Goal: Information Seeking & Learning: Check status

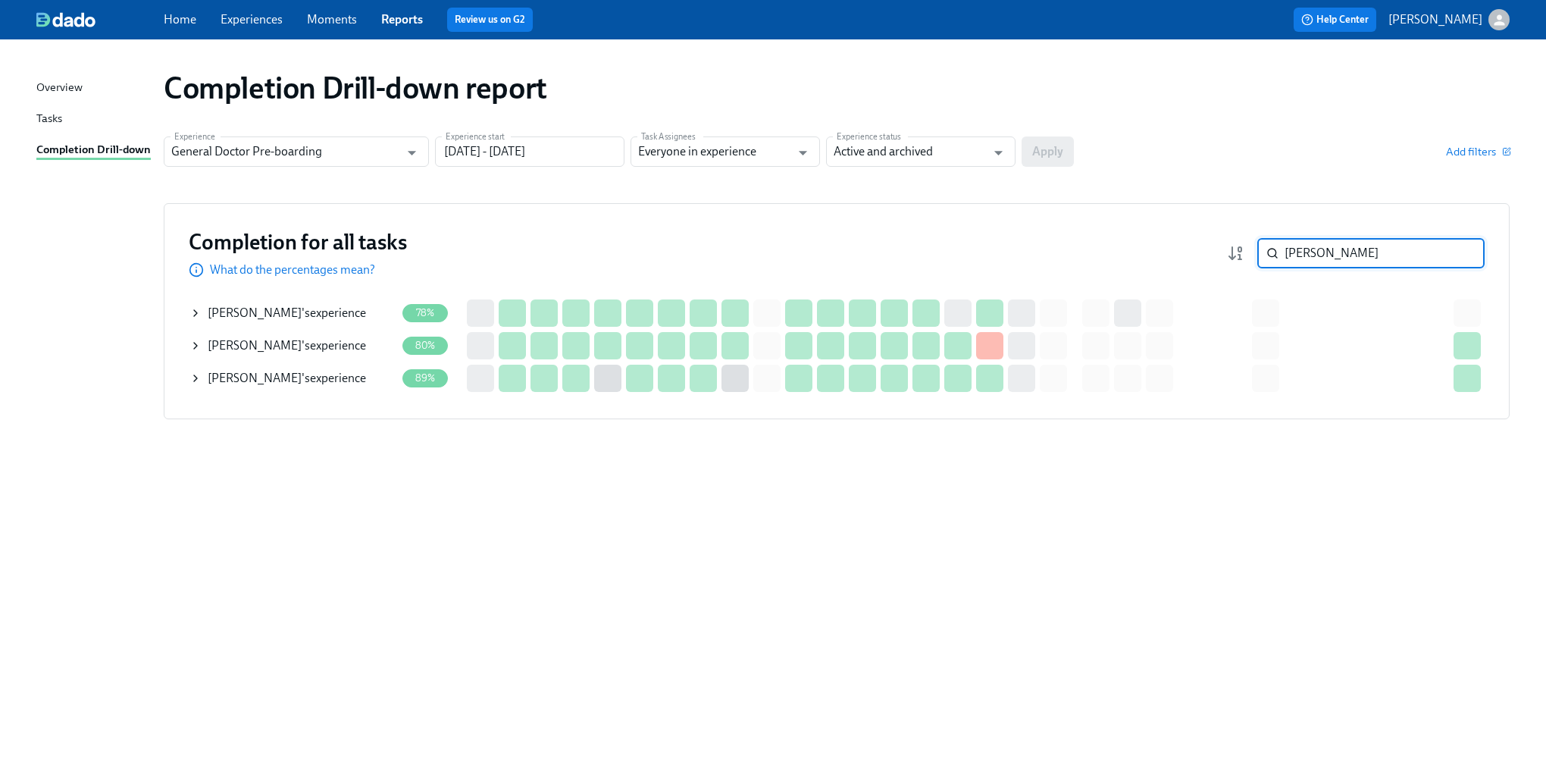
click at [1313, 263] on input "[PERSON_NAME]" at bounding box center [1385, 253] width 200 height 30
click at [1313, 262] on input "jennifer" at bounding box center [1385, 253] width 200 height 30
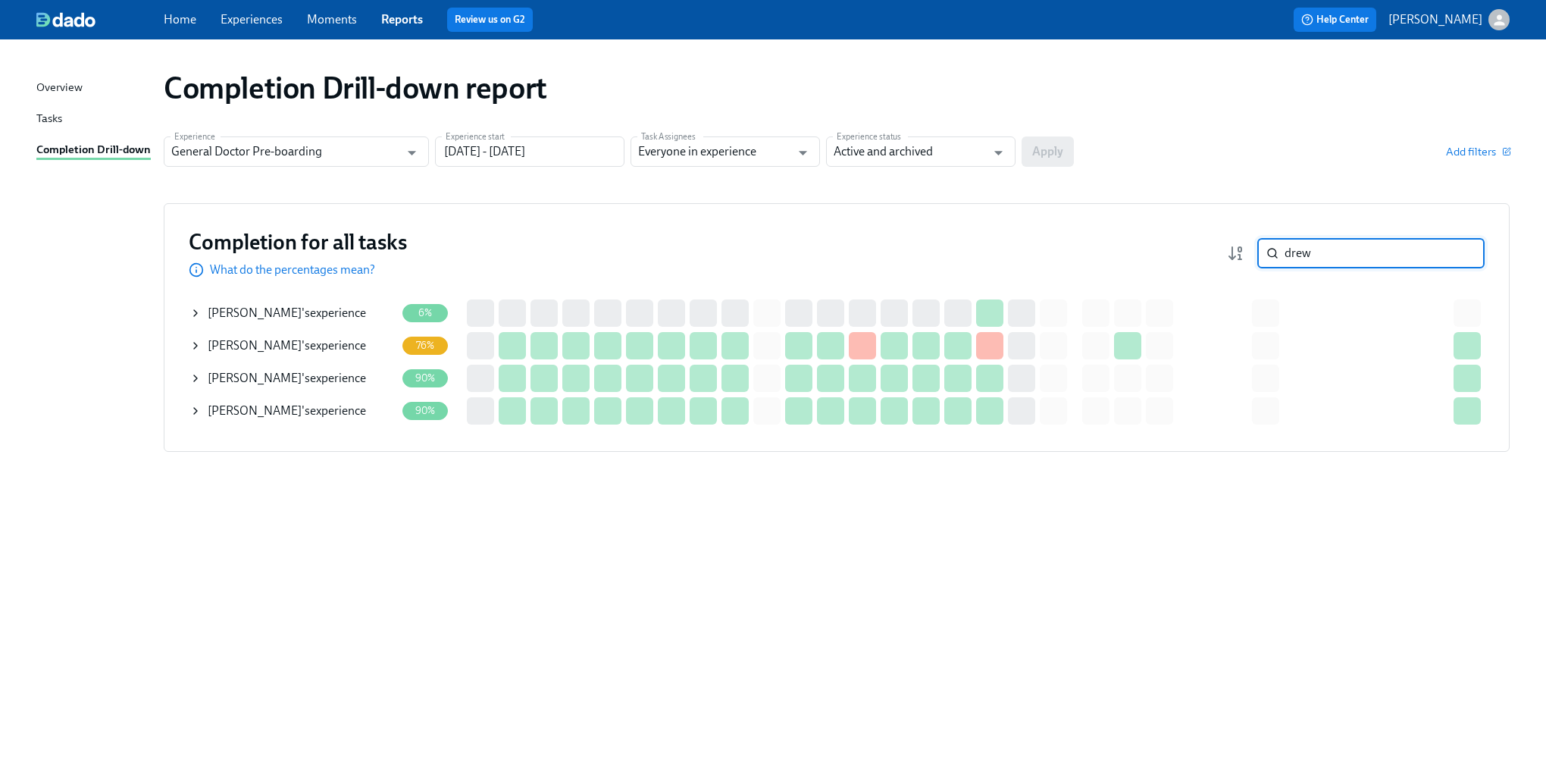
type input "drew"
click at [194, 316] on icon at bounding box center [195, 313] width 12 height 12
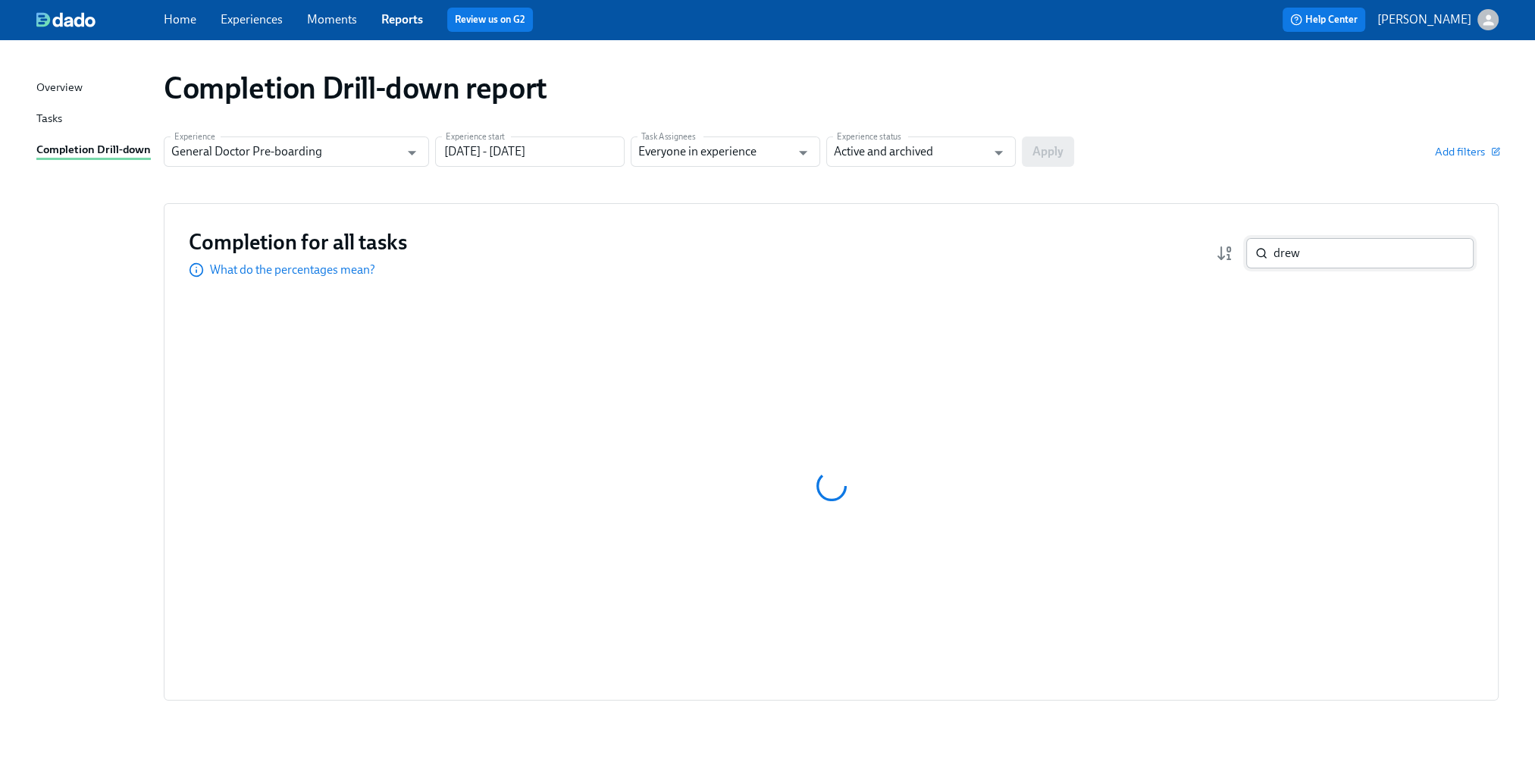
click at [1337, 263] on input "drew" at bounding box center [1373, 253] width 200 height 30
type input "drew"
drag, startPoint x: 1316, startPoint y: 250, endPoint x: 954, endPoint y: 239, distance: 362.2
click at [954, 239] on div "Completion for all tasks What do the percentages mean? drew ​" at bounding box center [831, 253] width 1284 height 50
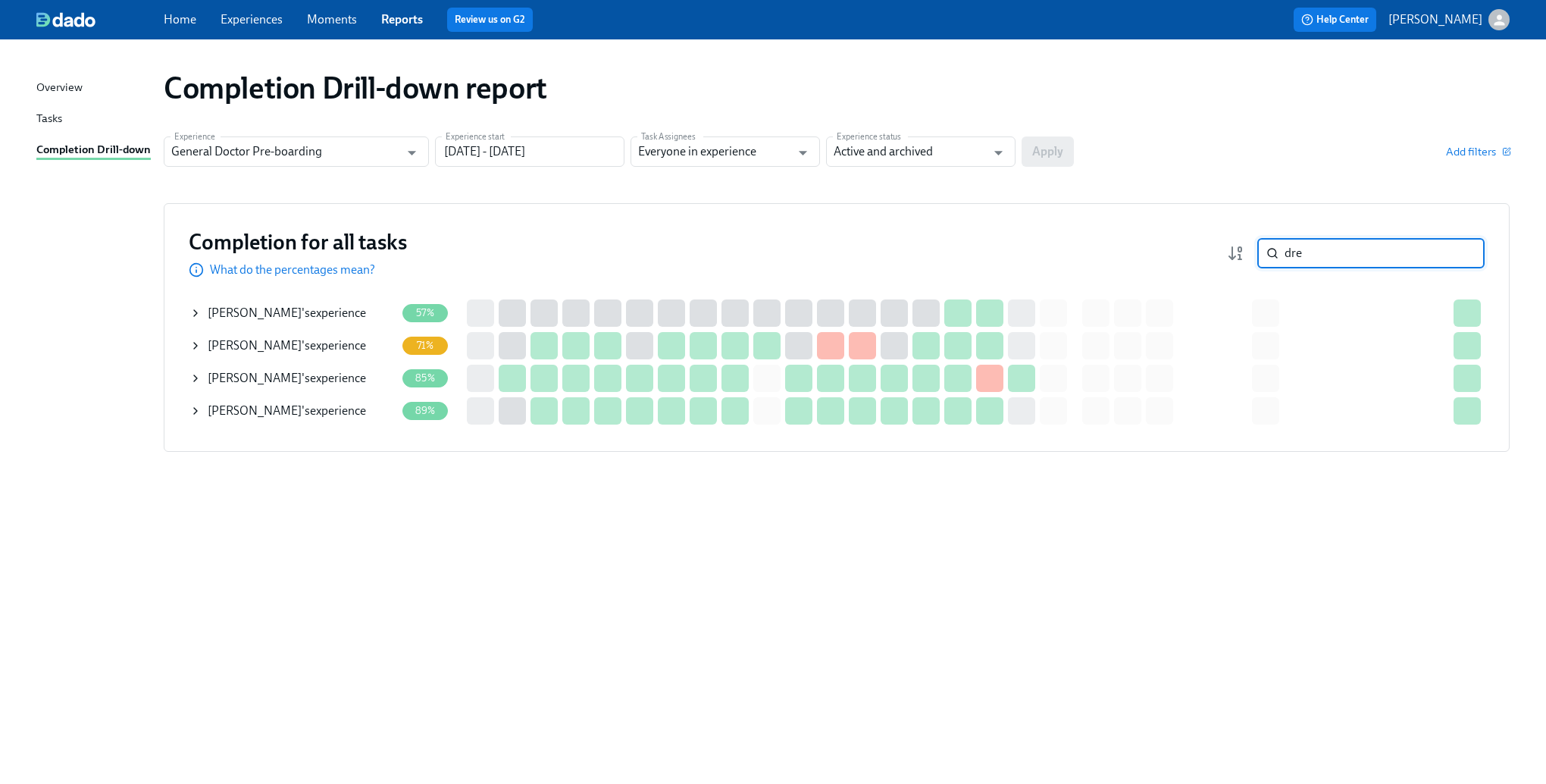
type input "drew"
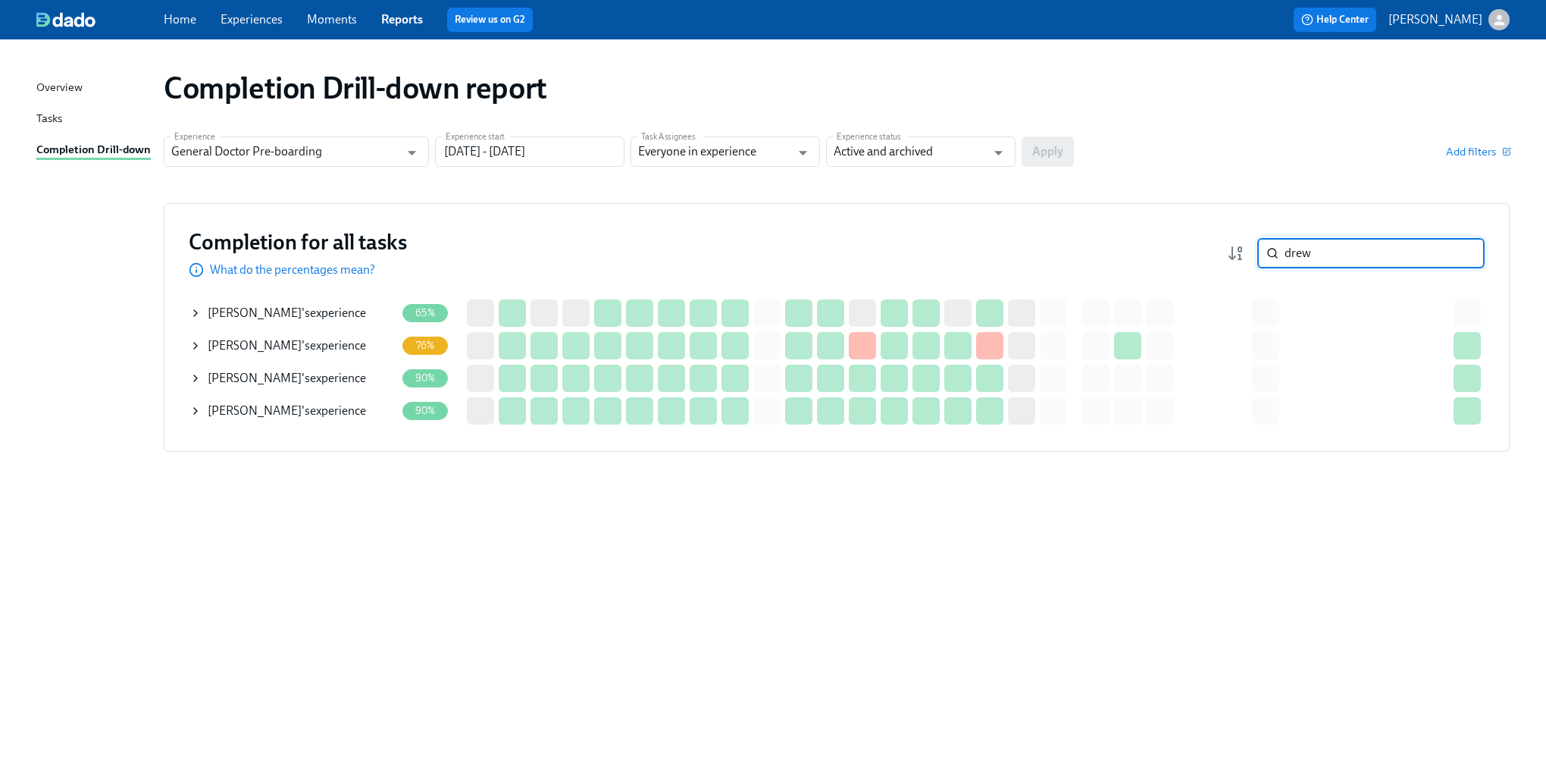
click at [197, 319] on div "[PERSON_NAME] 's experience" at bounding box center [292, 313] width 206 height 30
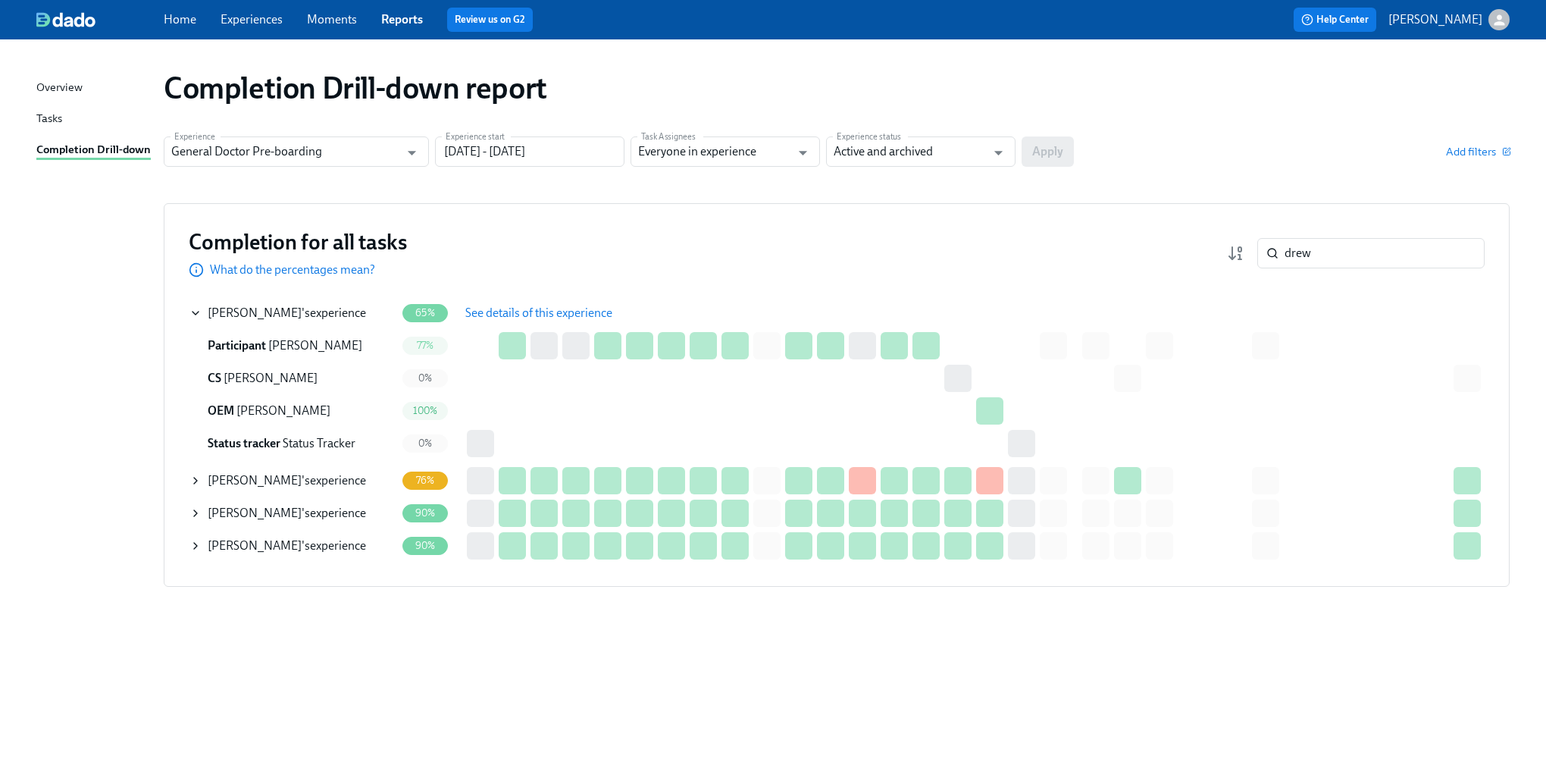
click at [500, 315] on span "See details of this experience" at bounding box center [539, 312] width 147 height 15
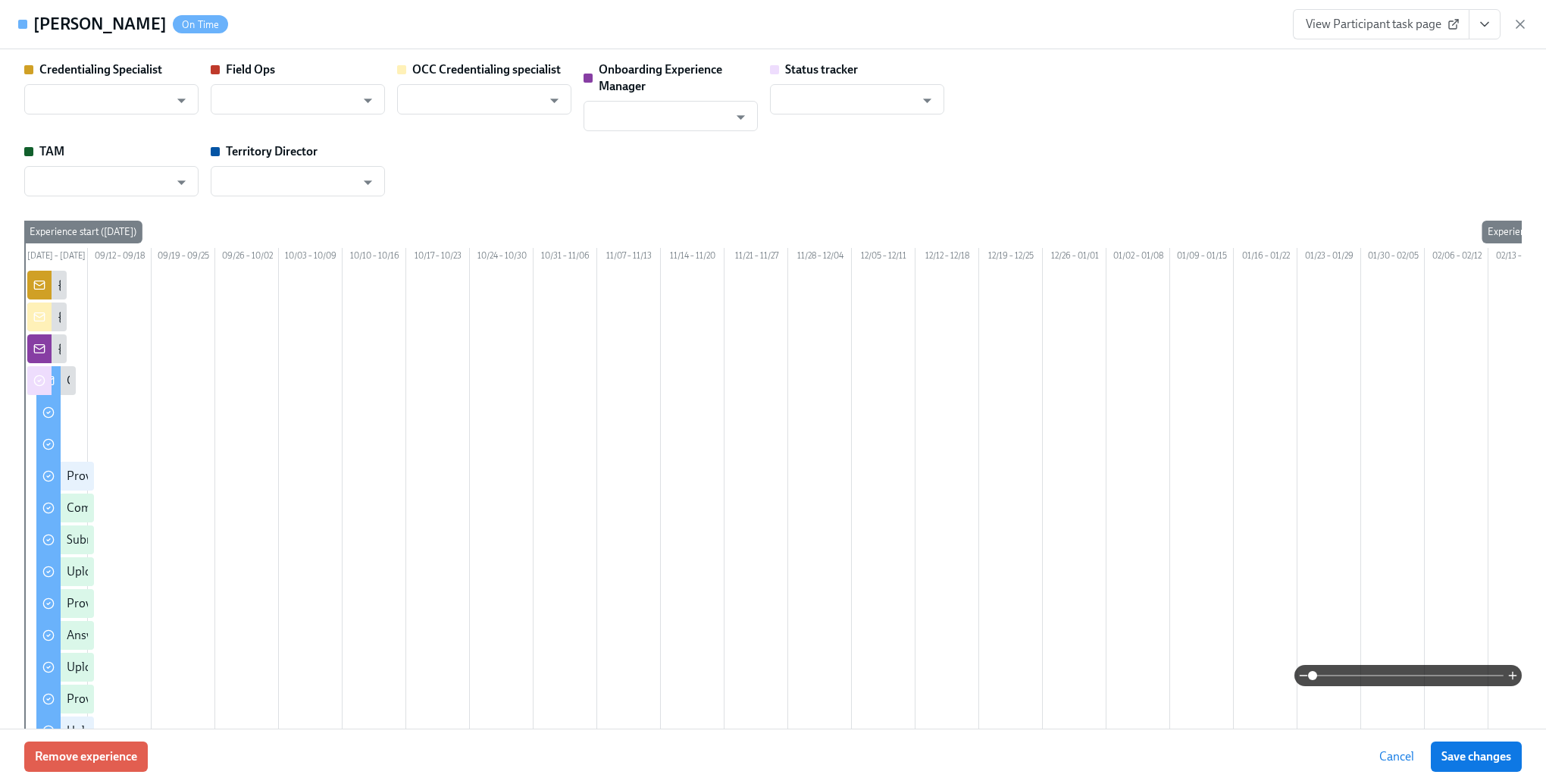
type input "[PERSON_NAME]"
type input "Status Tracker"
type input "[PERSON_NAME]"
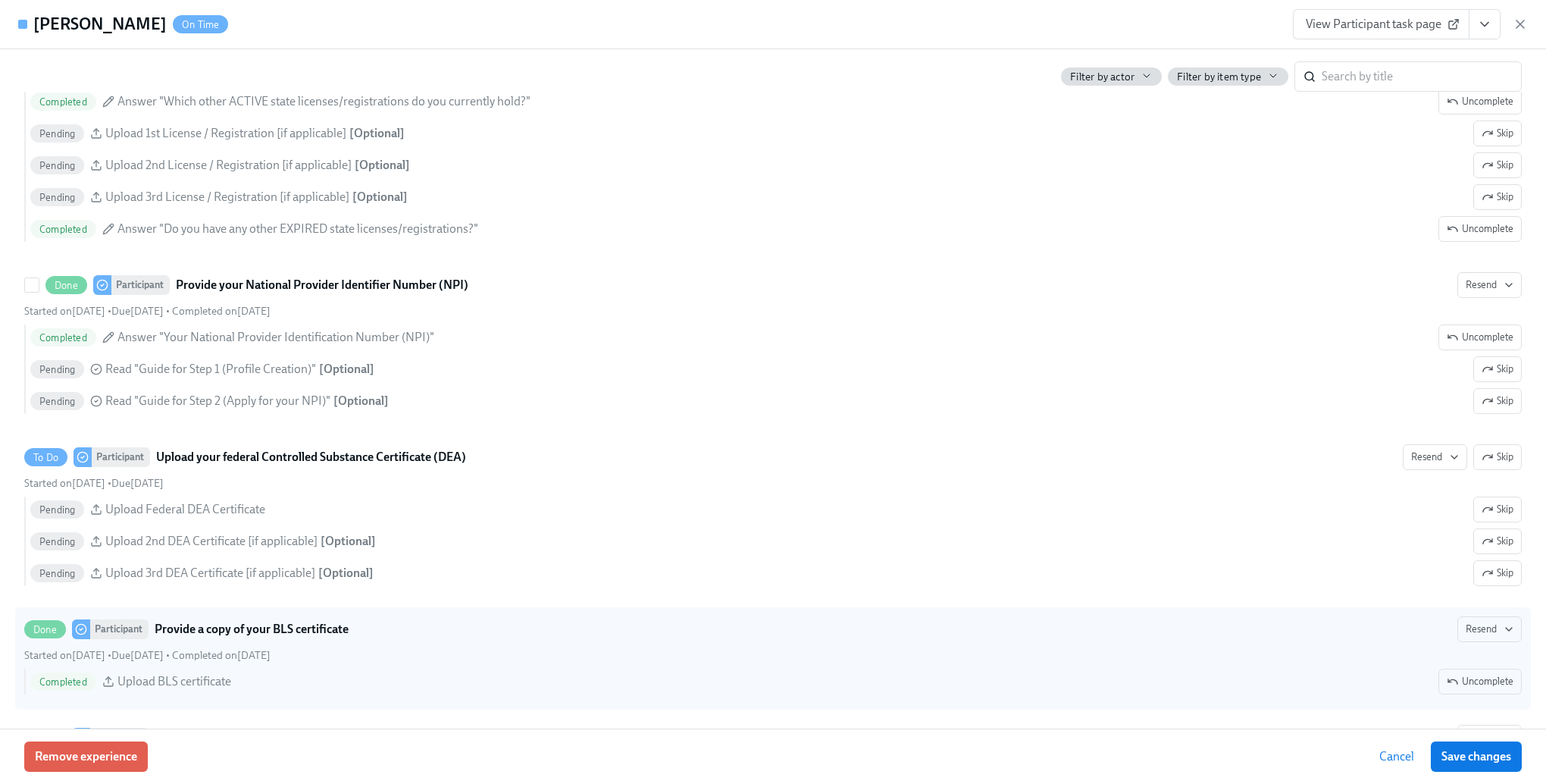
scroll to position [3259, 0]
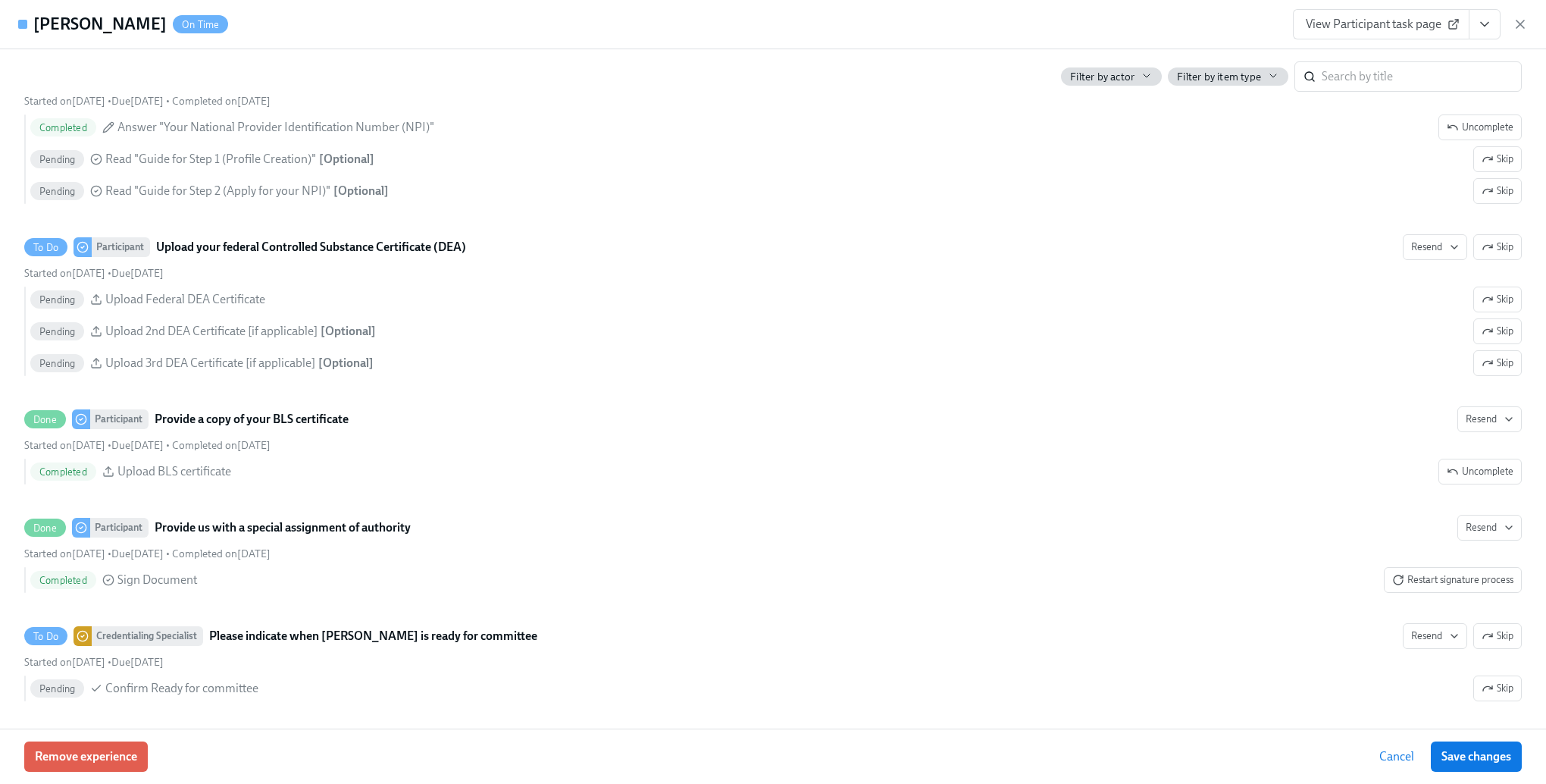
click at [1399, 759] on span "Cancel" at bounding box center [1396, 755] width 35 height 15
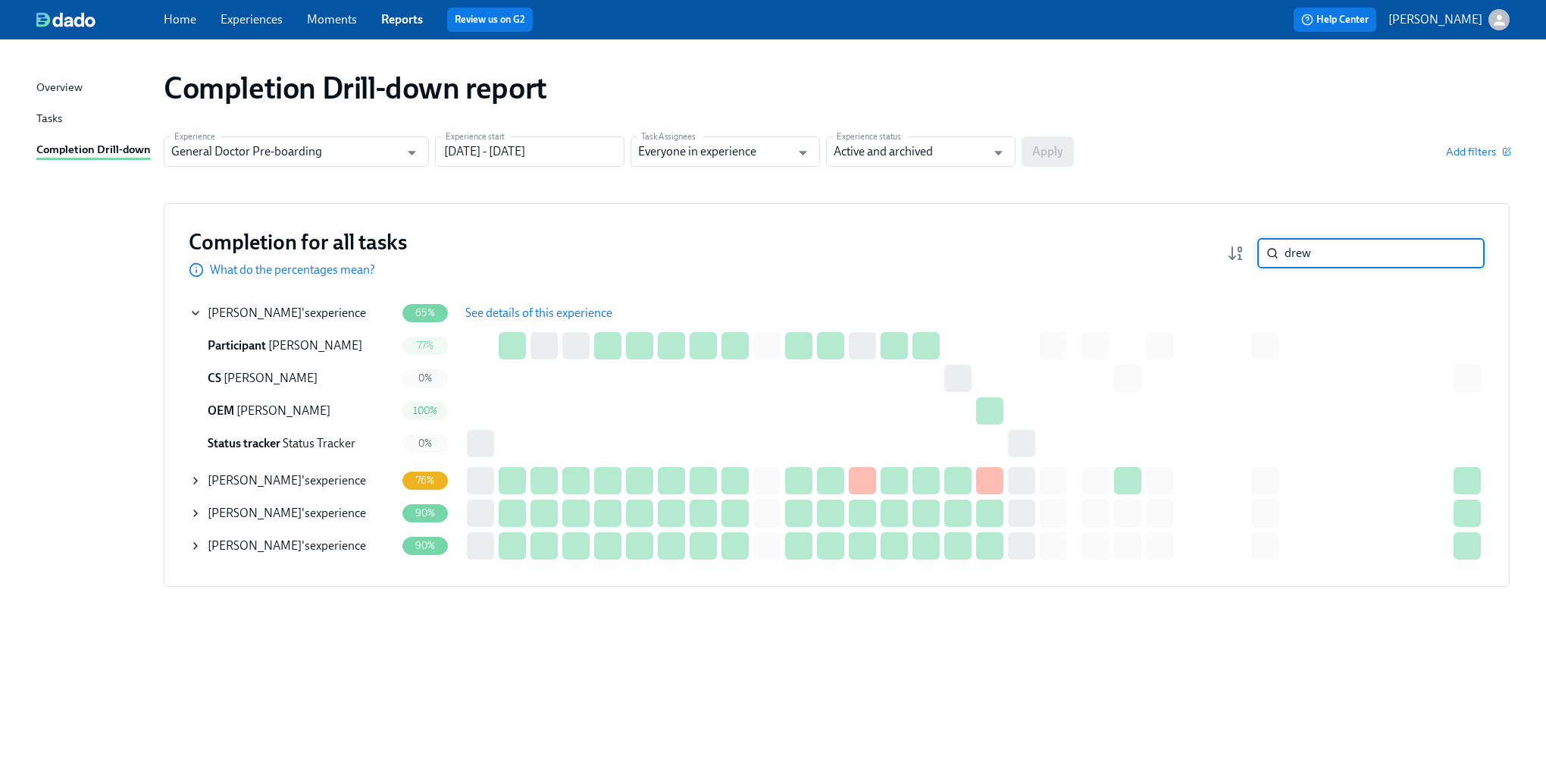
click at [1311, 249] on input "drew" at bounding box center [1385, 253] width 200 height 30
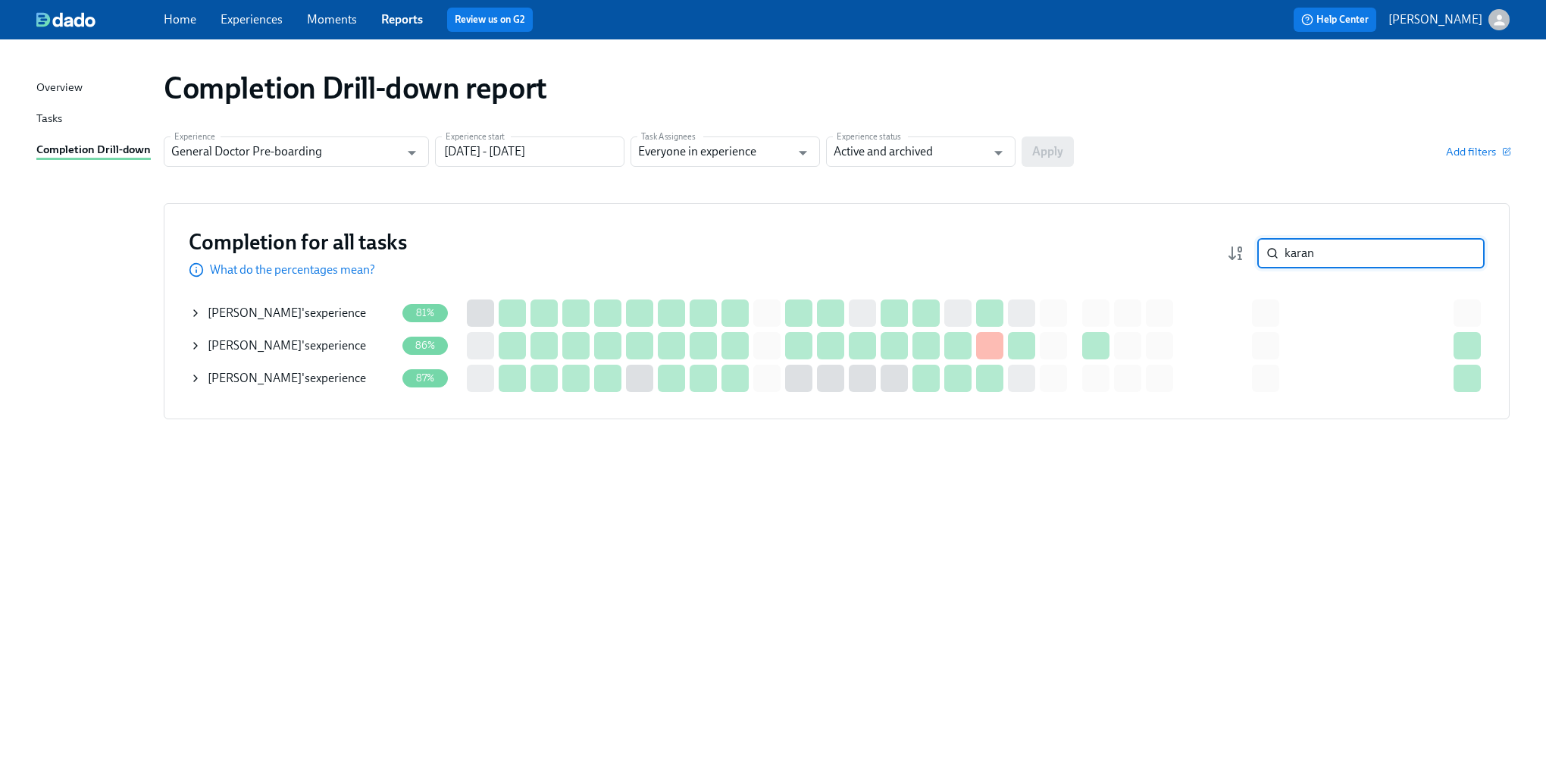
click at [215, 315] on span "[PERSON_NAME]" at bounding box center [254, 312] width 94 height 14
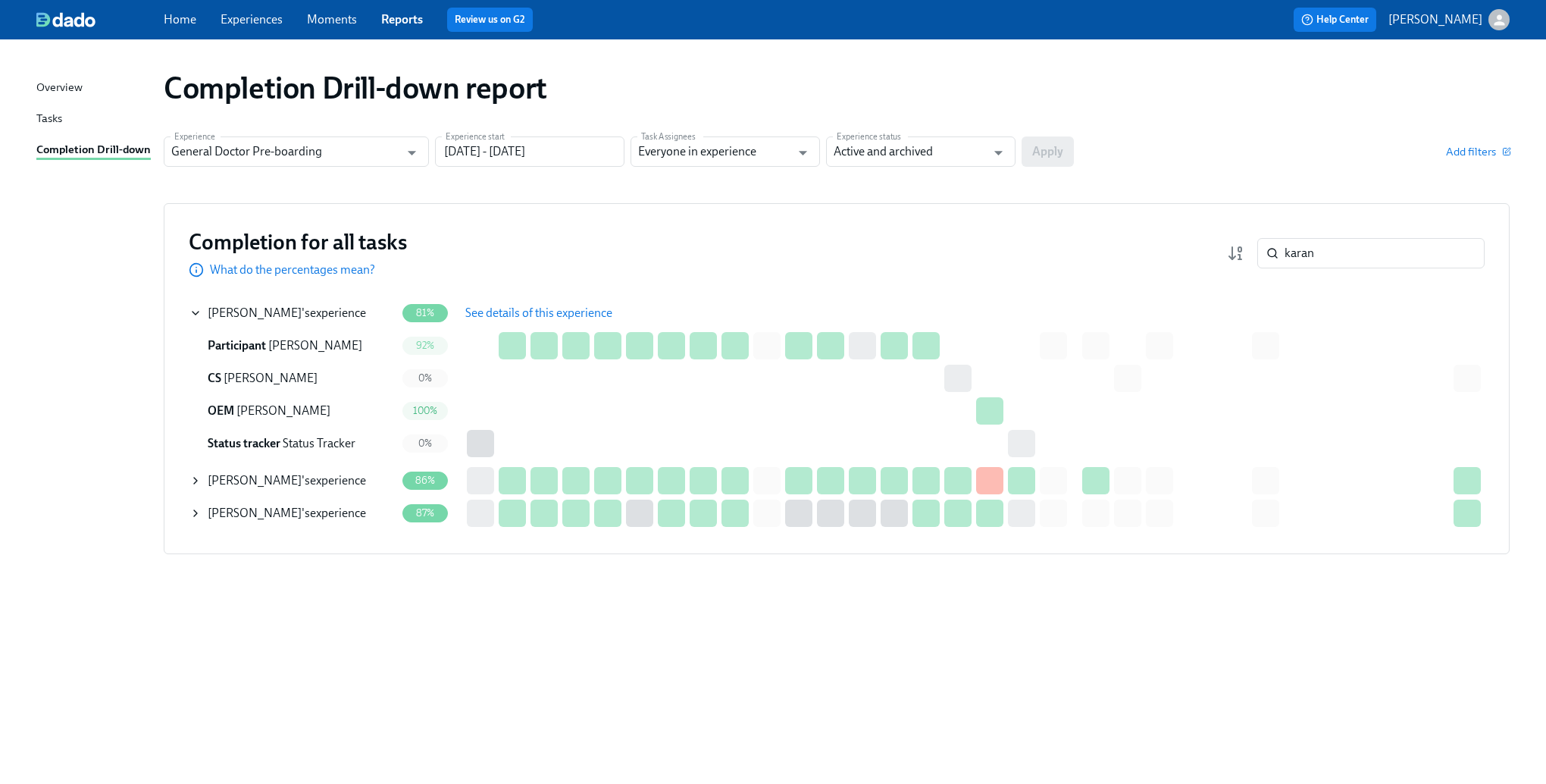
click at [566, 305] on span "See details of this experience" at bounding box center [539, 312] width 147 height 15
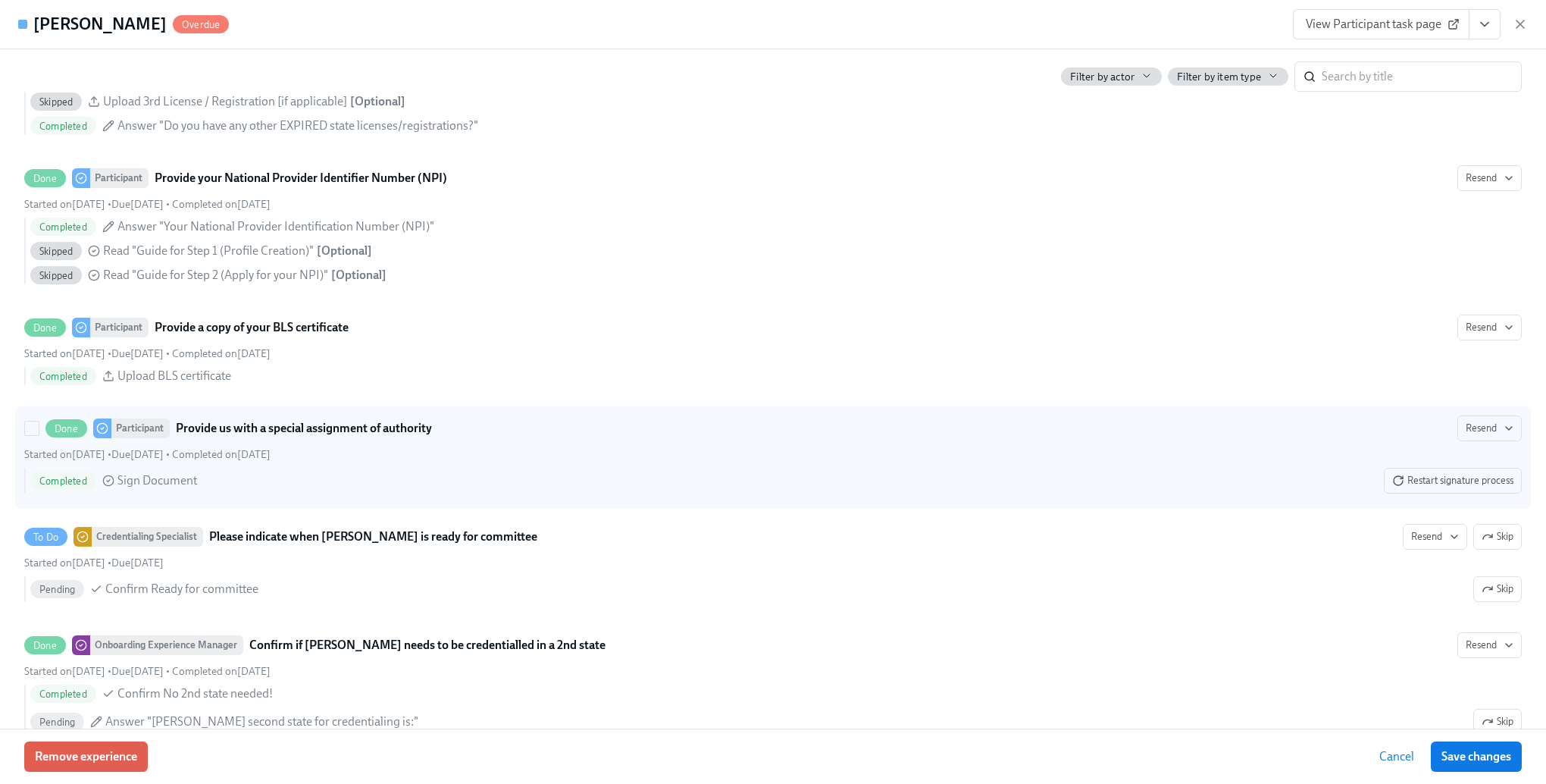
scroll to position [2804, 0]
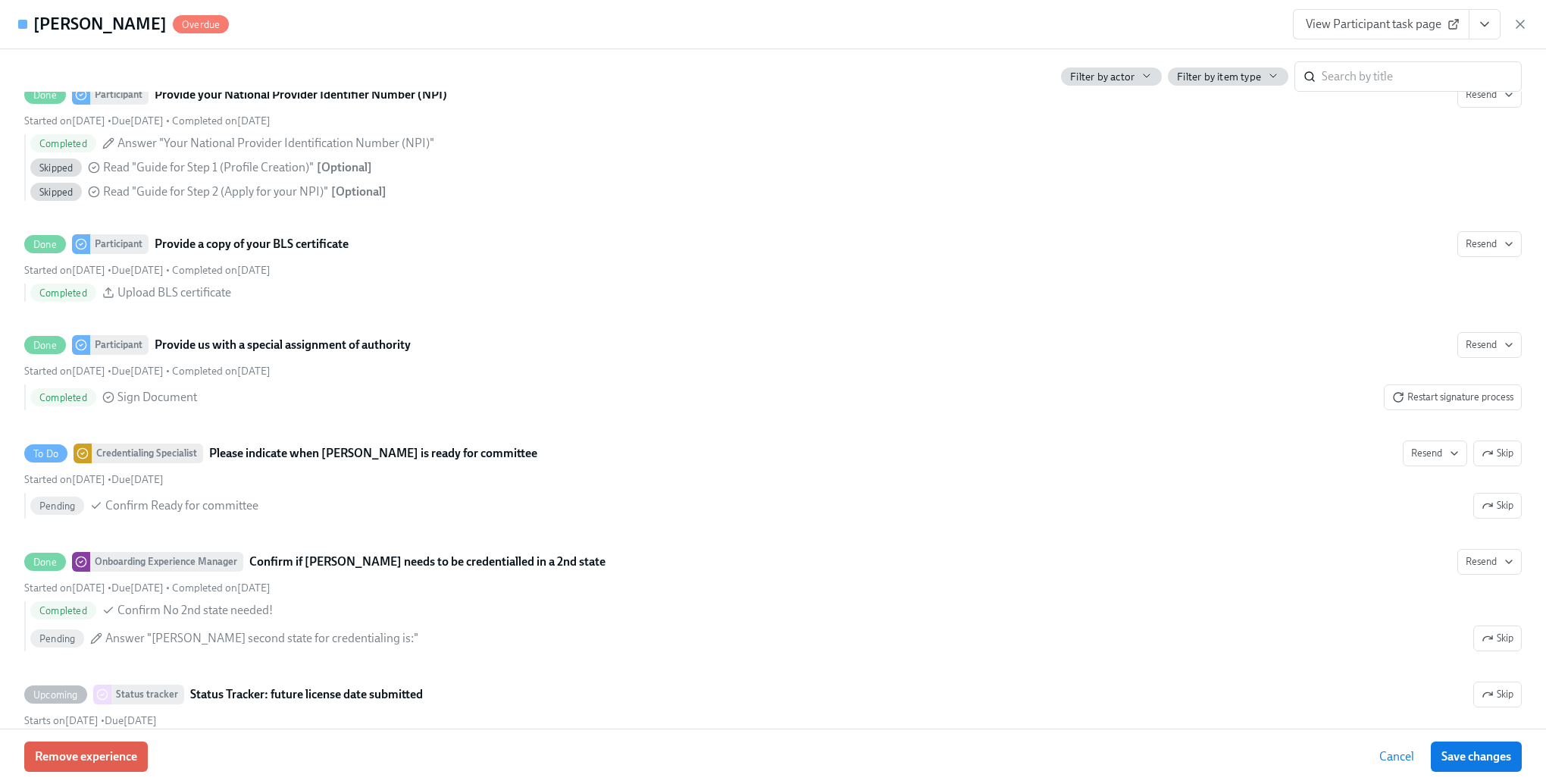
click at [1392, 762] on span "Cancel" at bounding box center [1396, 755] width 35 height 15
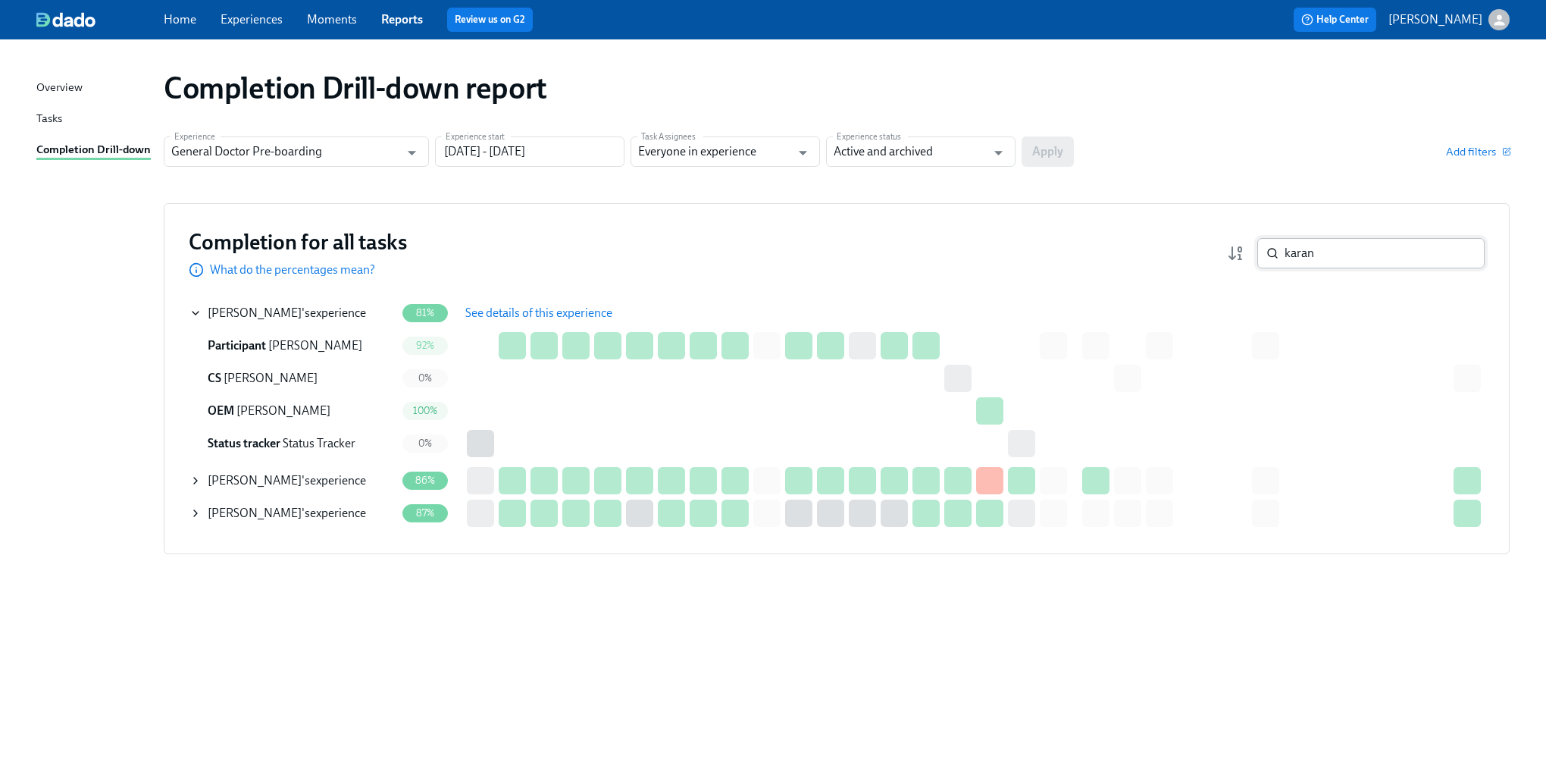
click at [1339, 260] on input "karan" at bounding box center [1385, 253] width 200 height 30
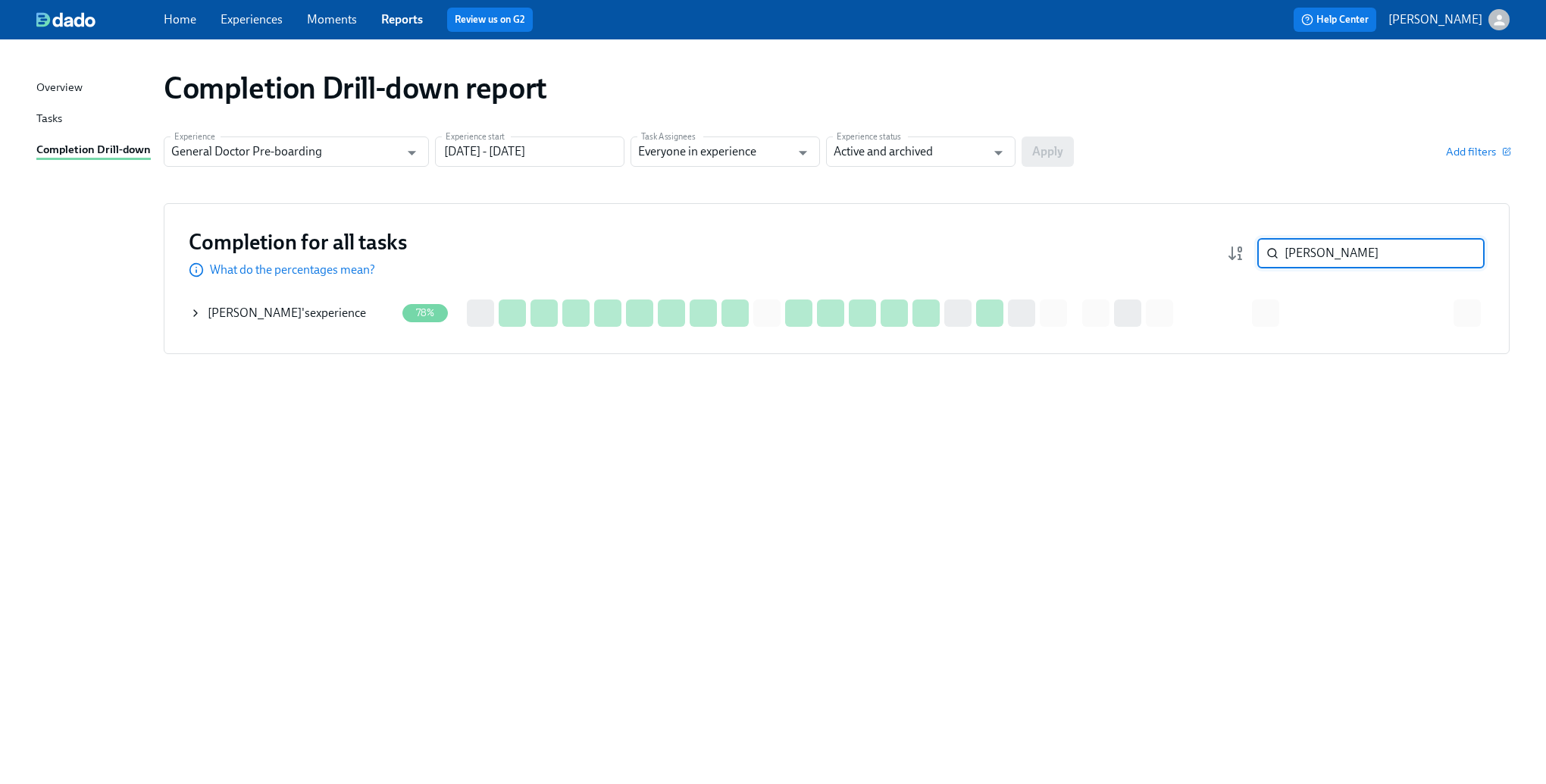
type input "[PERSON_NAME]"
click at [176, 320] on div "Completion for all tasks What do the percentages mean? [PERSON_NAME] ​ Completi…" at bounding box center [837, 278] width 1346 height 151
click at [184, 316] on div "Completion for all tasks What do the percentages mean? [PERSON_NAME] ​ Completi…" at bounding box center [837, 278] width 1346 height 151
click at [197, 313] on icon at bounding box center [195, 313] width 12 height 12
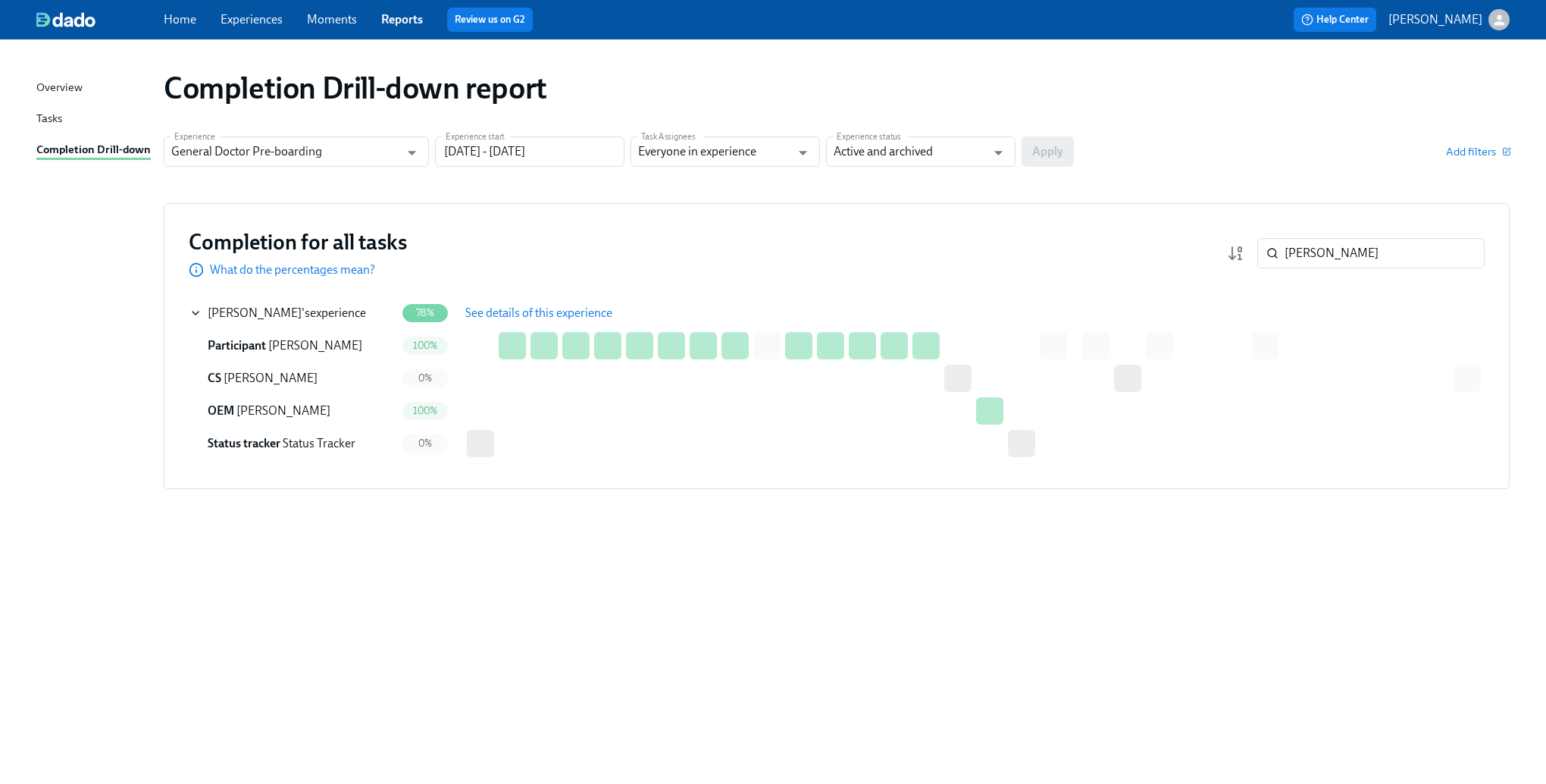
click at [524, 310] on span "See details of this experience" at bounding box center [539, 312] width 147 height 15
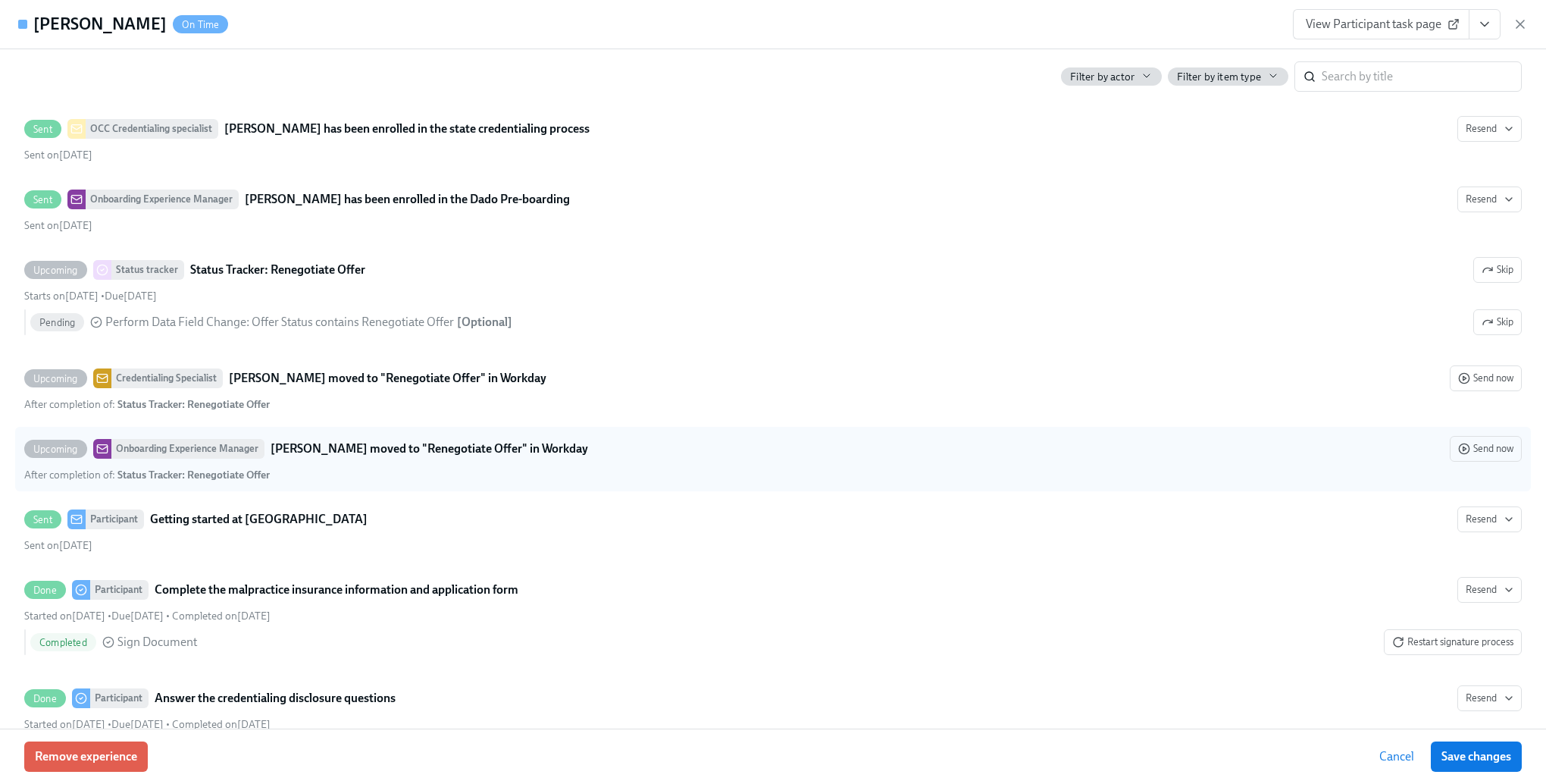
scroll to position [2956, 0]
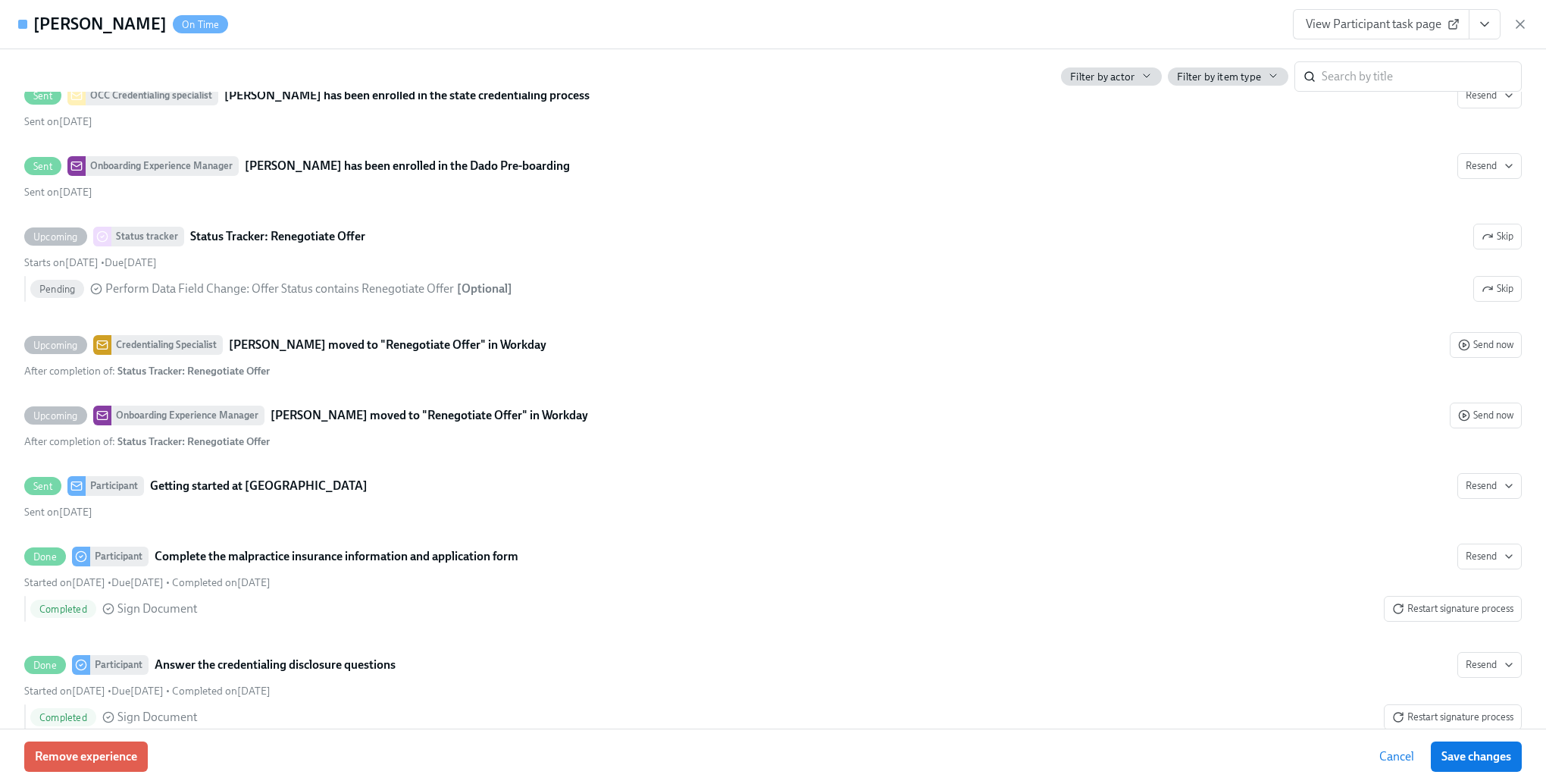
click at [1385, 754] on span "Cancel" at bounding box center [1396, 755] width 35 height 15
